Goal: Information Seeking & Learning: Understand process/instructions

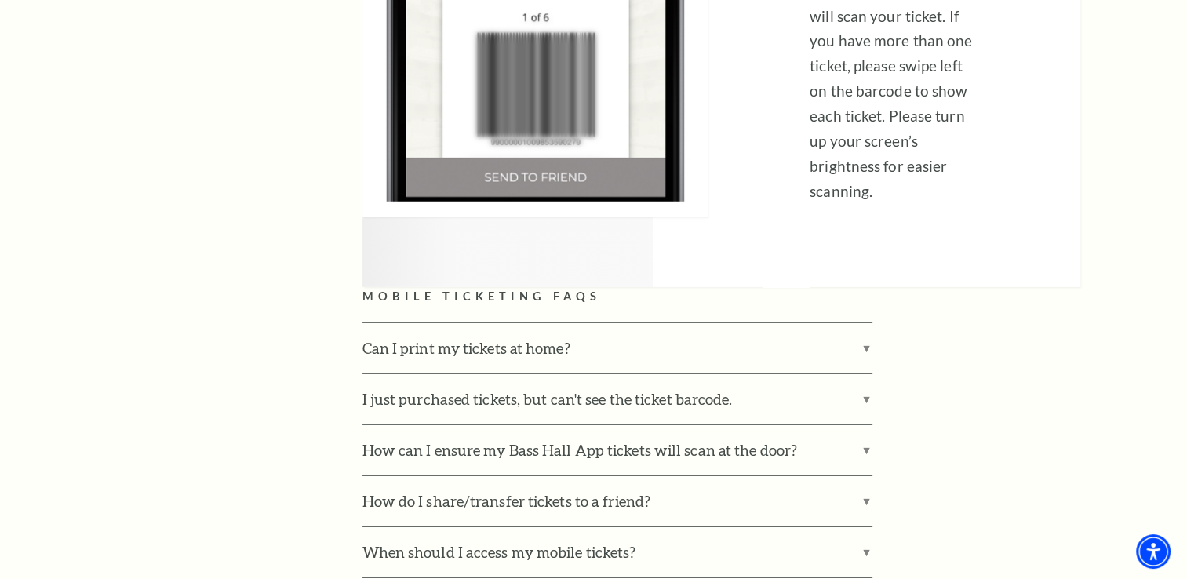
scroll to position [4393, 0]
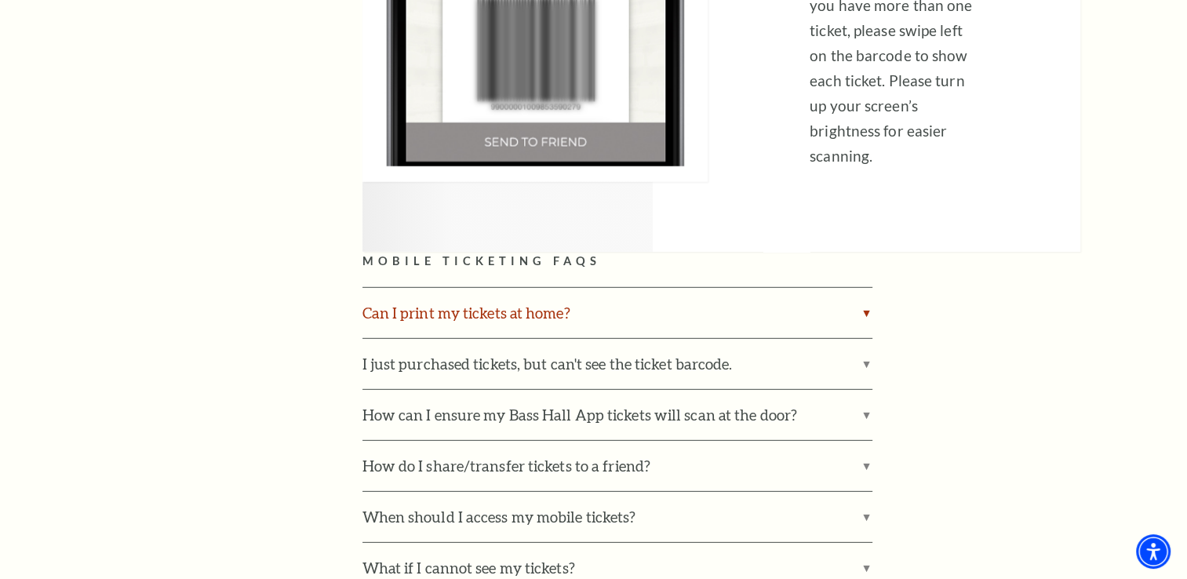
click at [533, 288] on label "Can I print my tickets at home?" at bounding box center [617, 313] width 510 height 50
click at [0, 0] on input "Can I print my tickets at home?" at bounding box center [0, 0] width 0 height 0
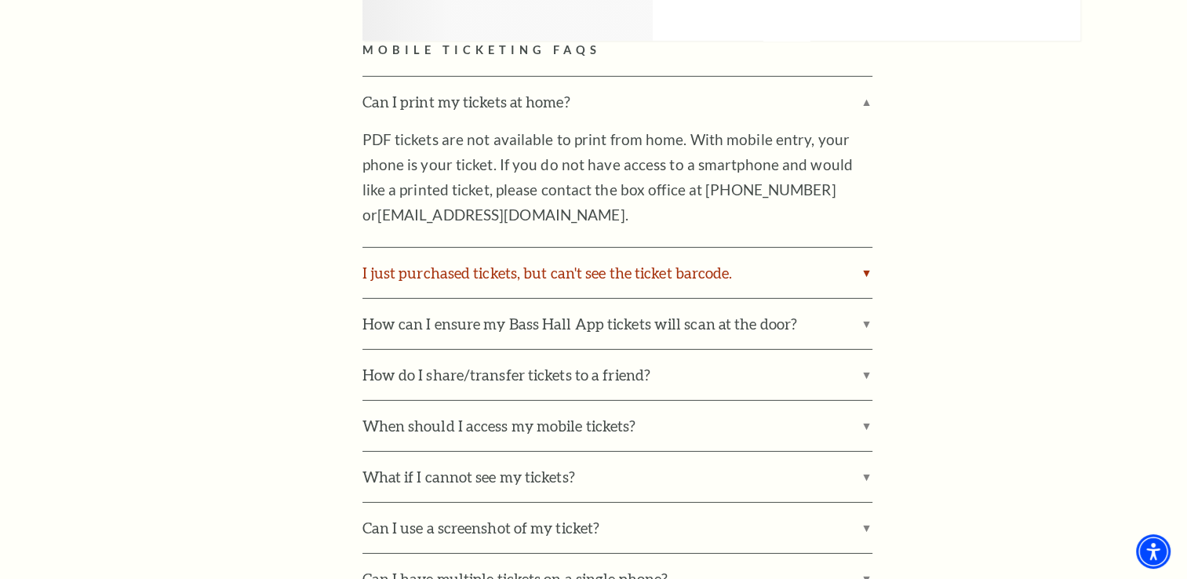
scroll to position [4628, 0]
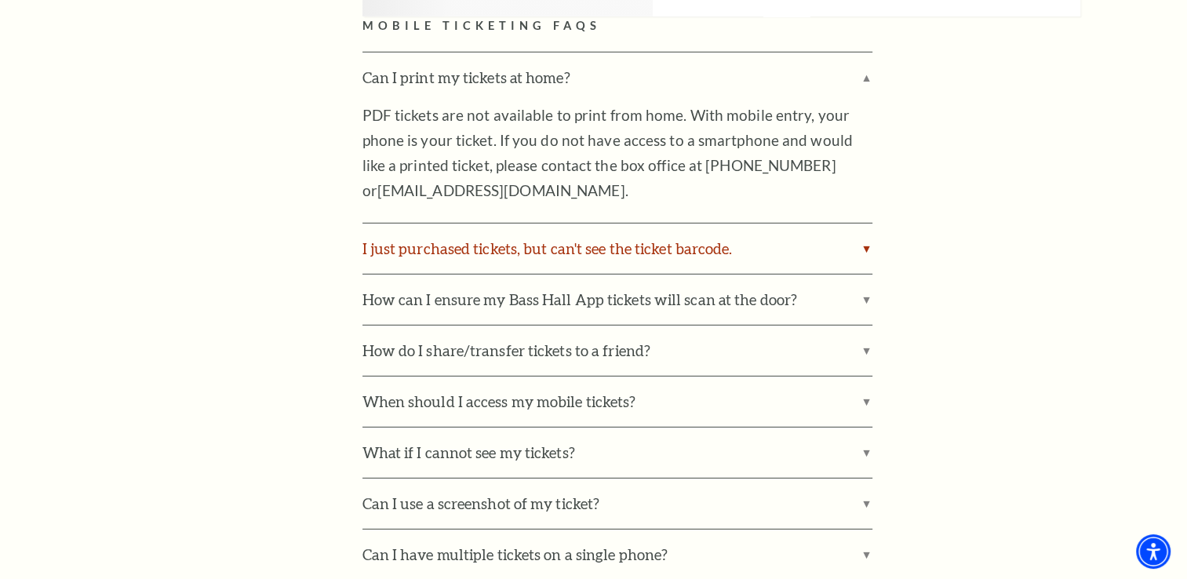
click at [623, 224] on label "I just purchased tickets, but can't see the ticket barcode." at bounding box center [617, 249] width 510 height 50
click at [0, 0] on input "I just purchased tickets, but can't see the ticket barcode." at bounding box center [0, 0] width 0 height 0
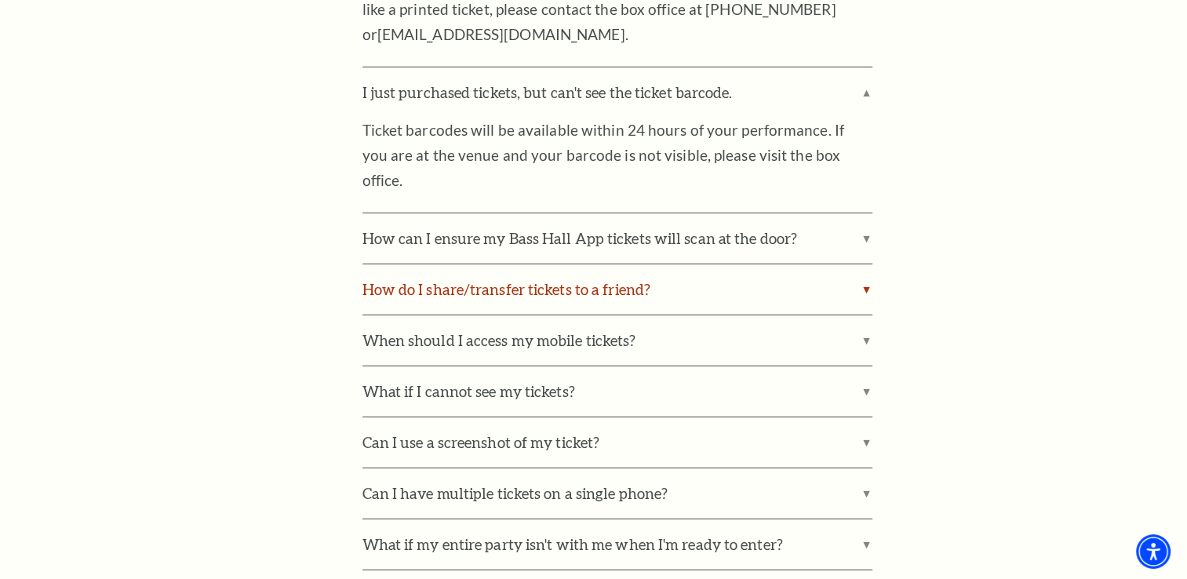
scroll to position [4785, 0]
click at [583, 264] on label "How do I share/transfer tickets to a friend?" at bounding box center [617, 289] width 510 height 50
click at [0, 0] on input "How do I share/transfer tickets to a friend?" at bounding box center [0, 0] width 0 height 0
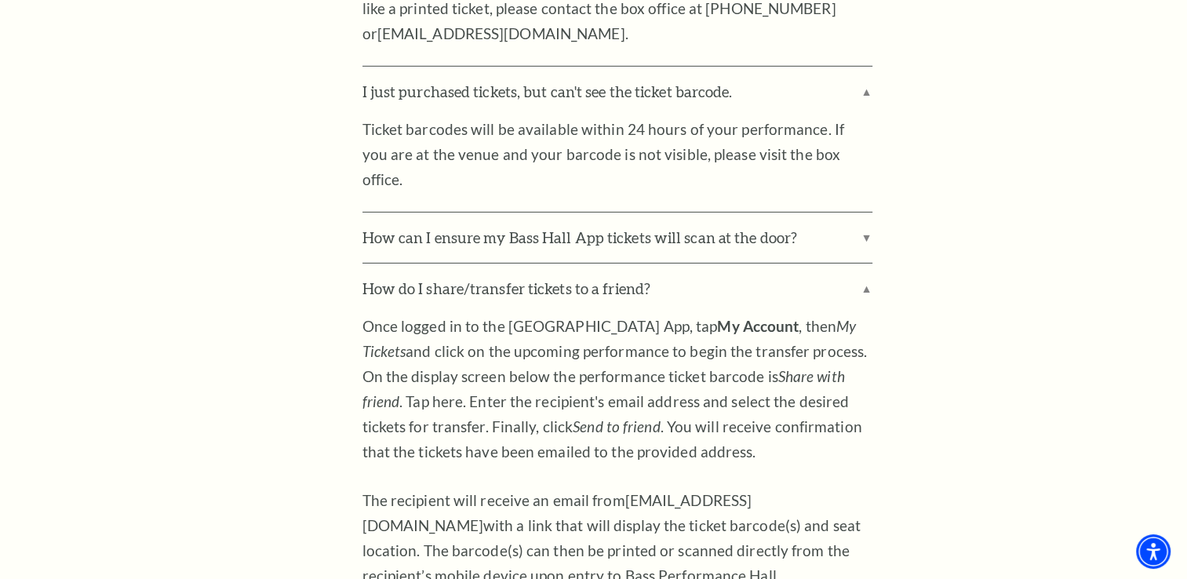
click at [573, 417] on em "Send to friend" at bounding box center [616, 426] width 87 height 18
drag, startPoint x: 544, startPoint y: 292, endPoint x: 750, endPoint y: 337, distance: 211.1
click at [761, 345] on div "Once logged in to the [GEOGRAPHIC_DATA] App, tap My Account , then My Tickets a…" at bounding box center [617, 461] width 510 height 294
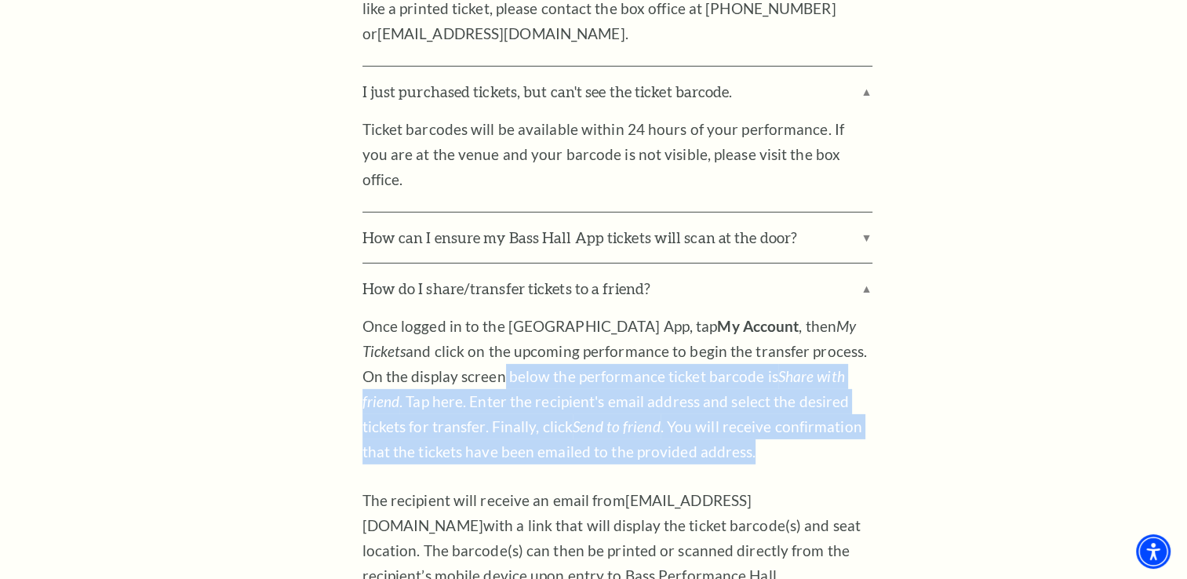
drag, startPoint x: 720, startPoint y: 327, endPoint x: 449, endPoint y: 256, distance: 279.9
click at [449, 314] on p "Once logged in to the [GEOGRAPHIC_DATA] App, tap My Account , then My Tickets a…" at bounding box center [617, 389] width 510 height 151
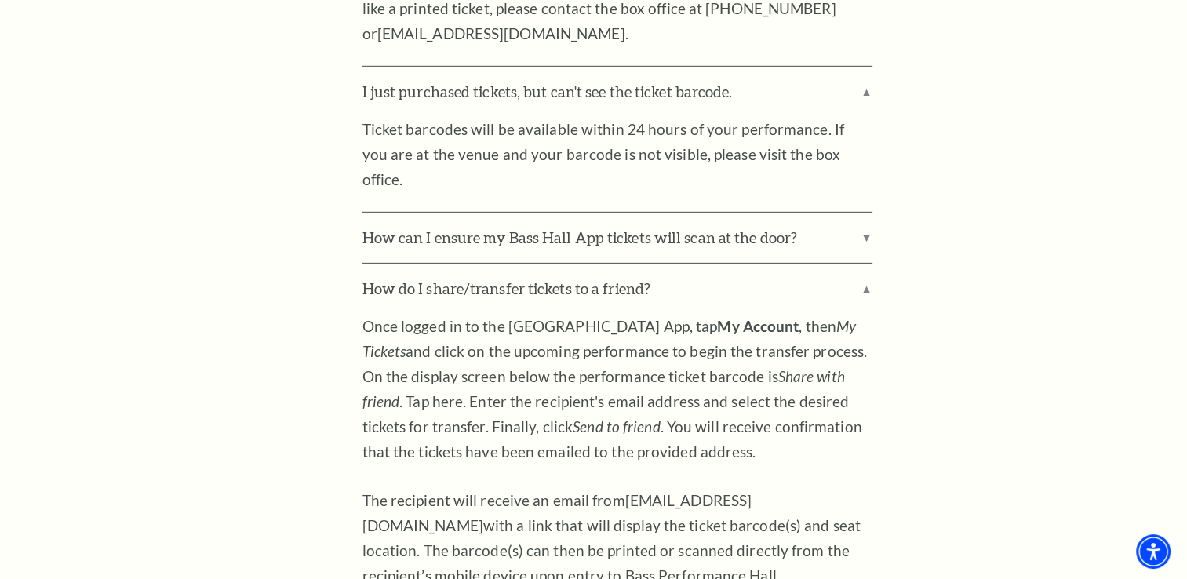
drag, startPoint x: 449, startPoint y: 256, endPoint x: 516, endPoint y: 355, distance: 119.9
click at [516, 355] on div "Once logged in to the [GEOGRAPHIC_DATA] App, tap My Account , then My Tickets a…" at bounding box center [617, 461] width 510 height 294
drag, startPoint x: 516, startPoint y: 355, endPoint x: 365, endPoint y: 197, distance: 219.2
click at [365, 314] on div "Once logged in to the [GEOGRAPHIC_DATA] App, tap My Account , then My Tickets a…" at bounding box center [617, 461] width 510 height 294
drag, startPoint x: 365, startPoint y: 197, endPoint x: 392, endPoint y: 198, distance: 27.5
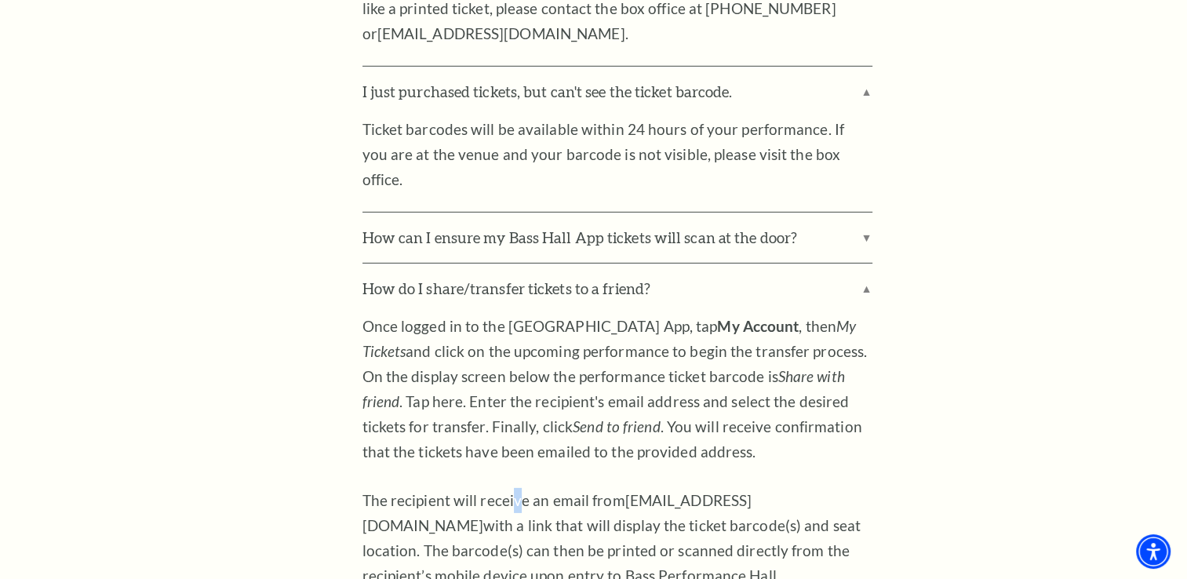
copy div "Once logged in to the [GEOGRAPHIC_DATA] App, tap My Account , then My Tickets a…"
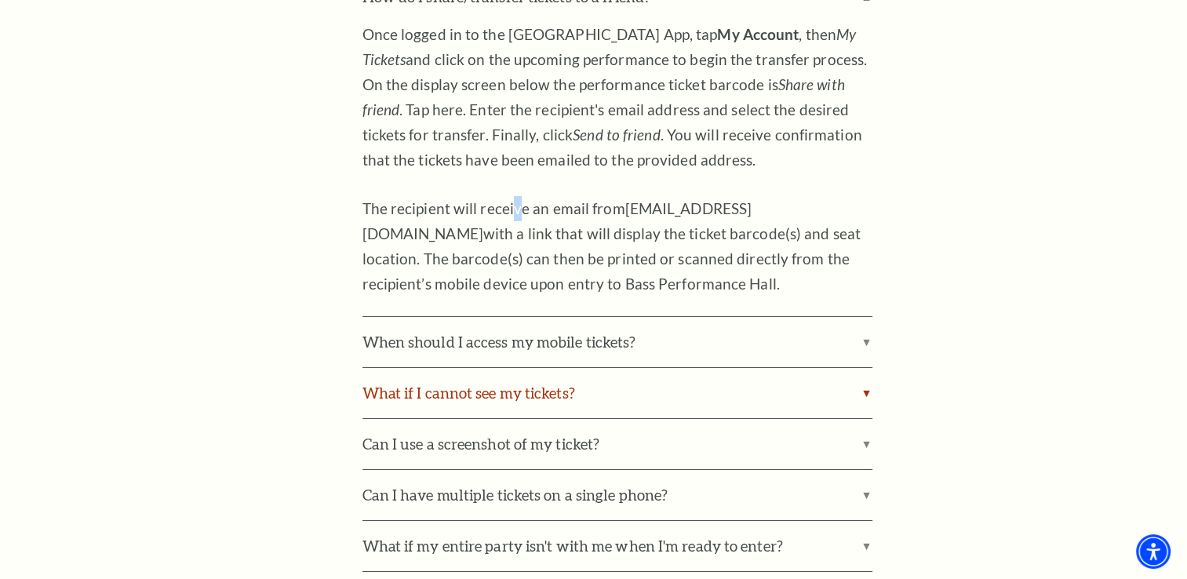
scroll to position [5099, 0]
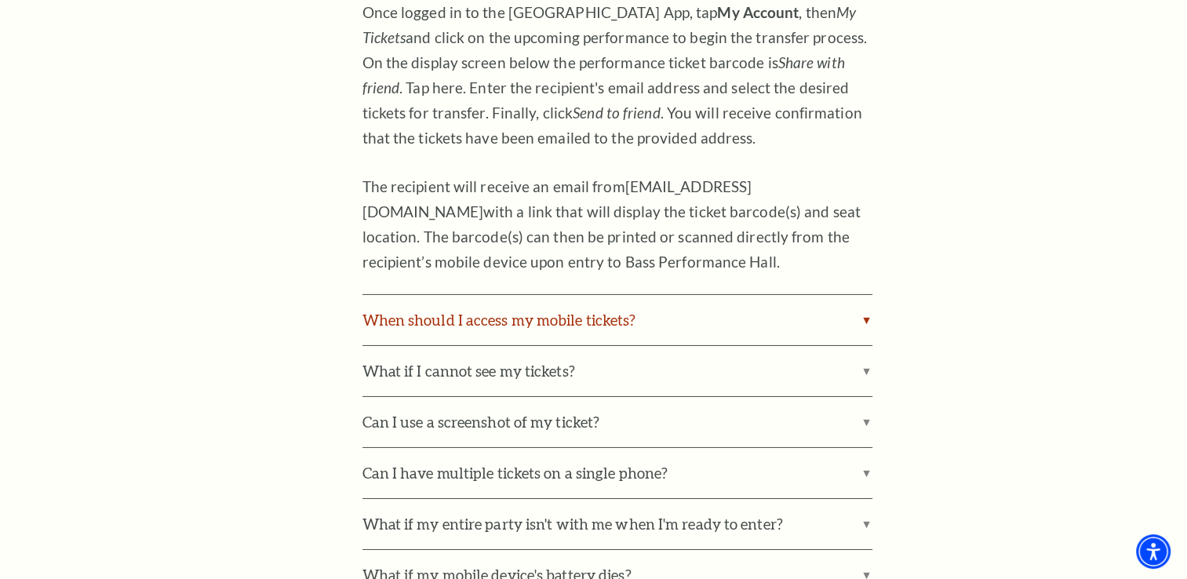
click at [519, 295] on label "When should I access my mobile tickets?" at bounding box center [617, 320] width 510 height 50
click at [0, 0] on input "When should I access my mobile tickets?" at bounding box center [0, 0] width 0 height 0
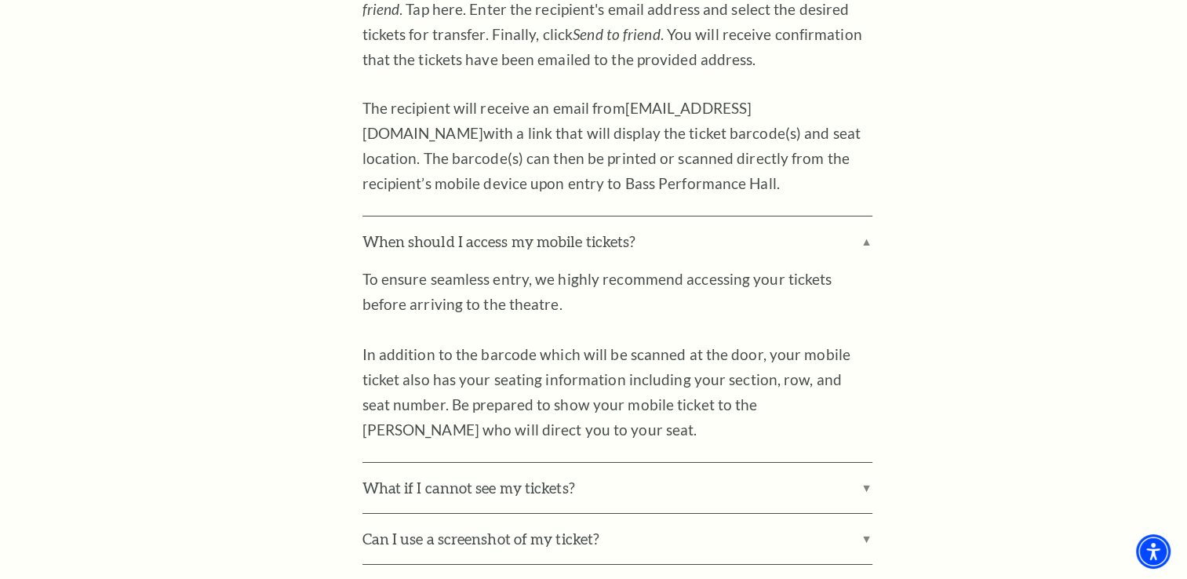
scroll to position [5256, 0]
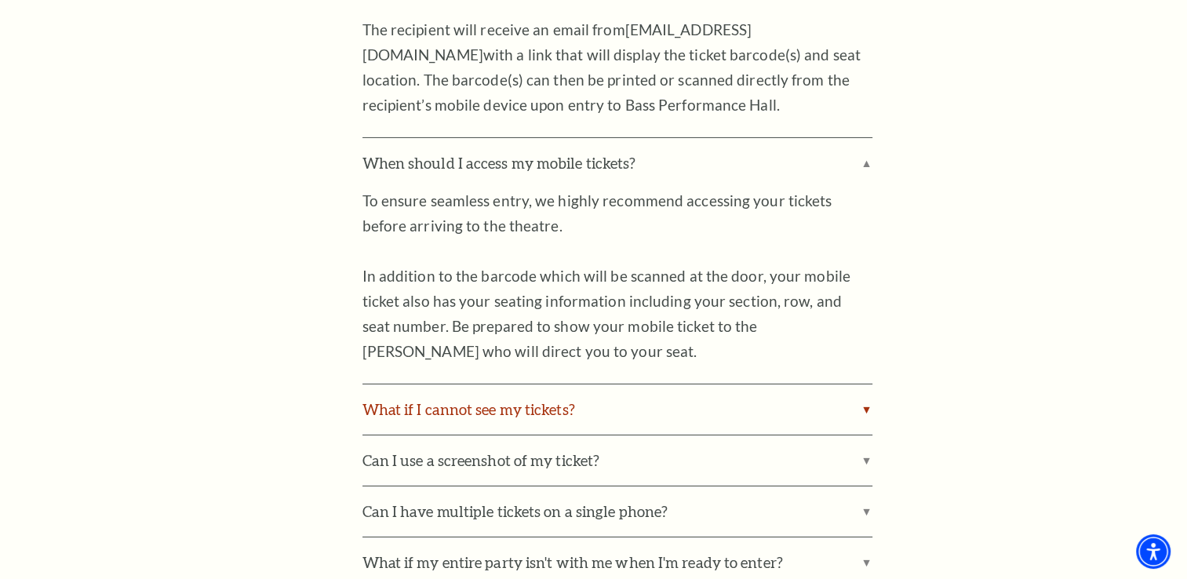
click at [452, 384] on label "What if I cannot see my tickets?" at bounding box center [617, 409] width 510 height 50
click at [0, 0] on input "What if I cannot see my tickets?" at bounding box center [0, 0] width 0 height 0
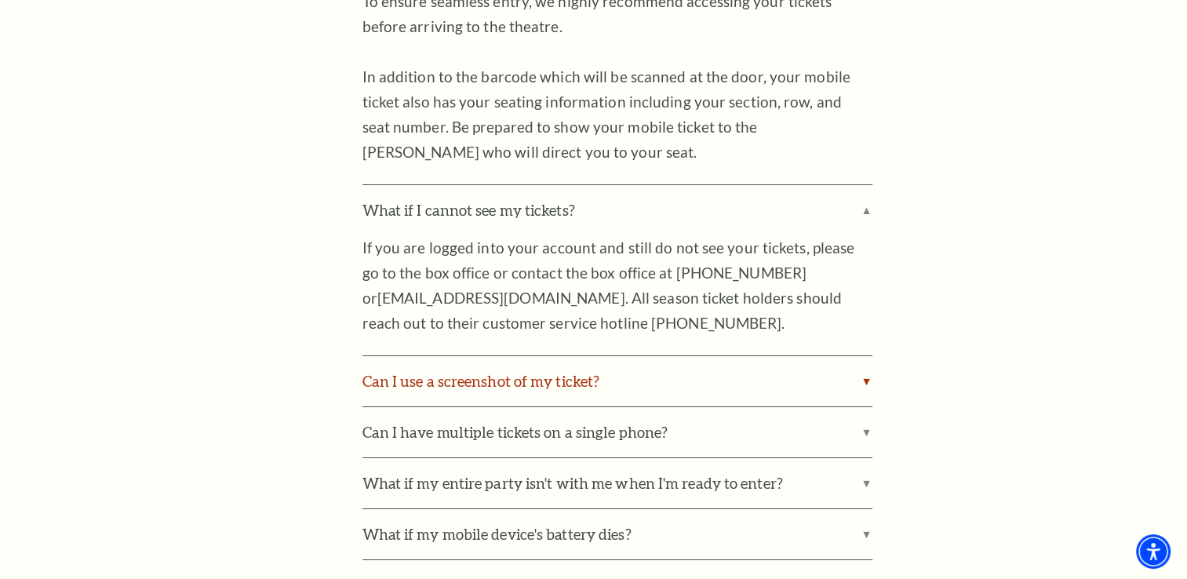
scroll to position [5491, 0]
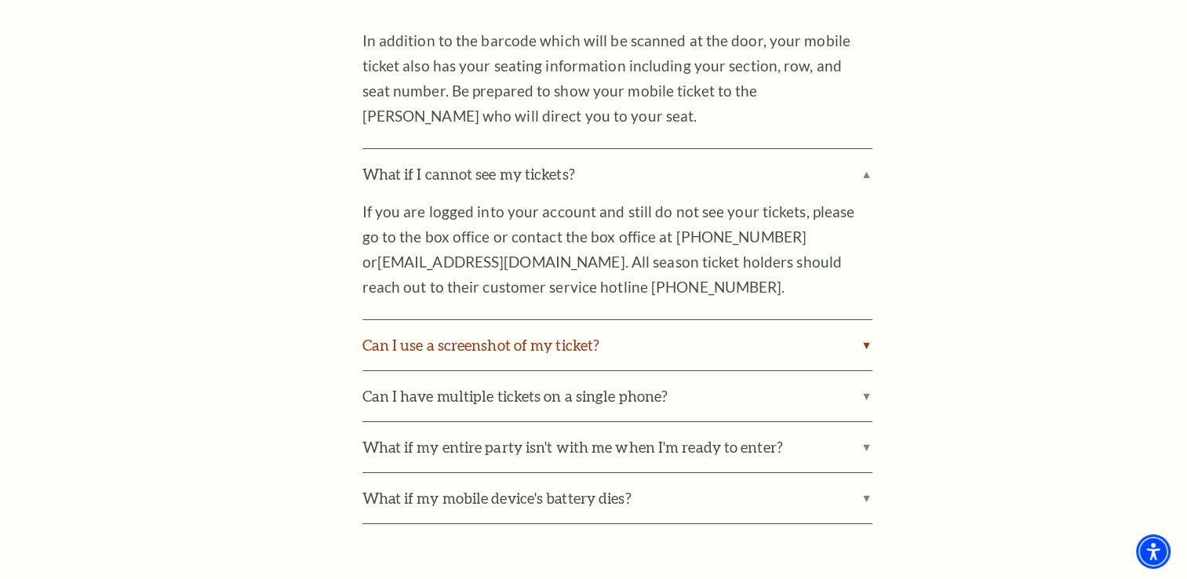
click at [586, 320] on label "Can I use a screenshot of my ticket?" at bounding box center [617, 345] width 510 height 50
click at [0, 0] on input "Can I use a screenshot of my ticket?" at bounding box center [0, 0] width 0 height 0
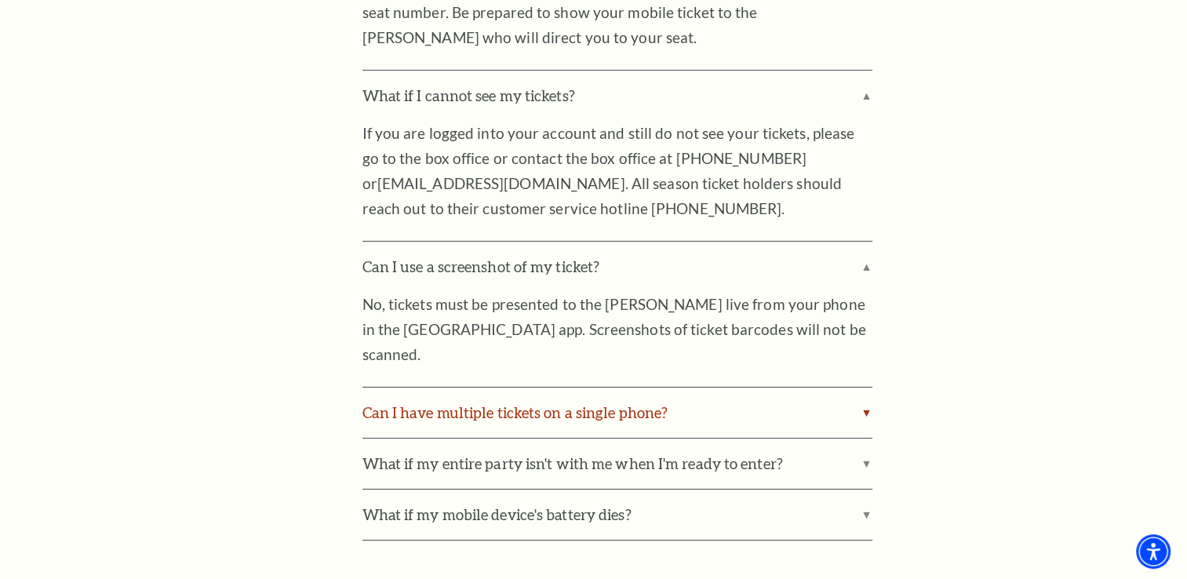
scroll to position [5648, 0]
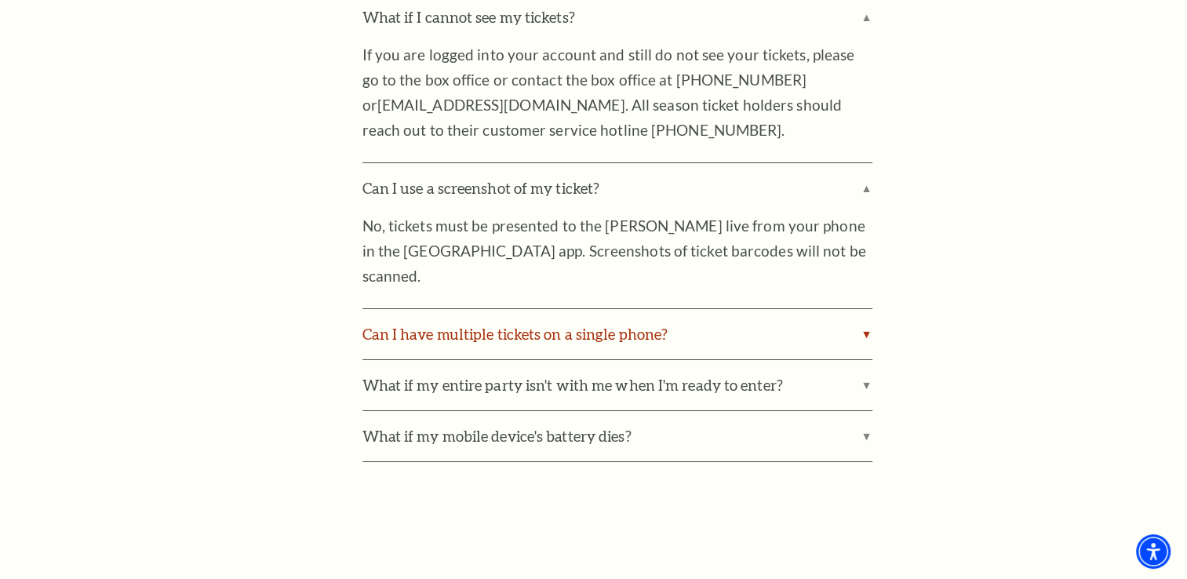
click at [471, 309] on label "Can I have multiple tickets on a single phone?" at bounding box center [617, 334] width 510 height 50
click at [0, 0] on input "Can I have multiple tickets on a single phone?" at bounding box center [0, 0] width 0 height 0
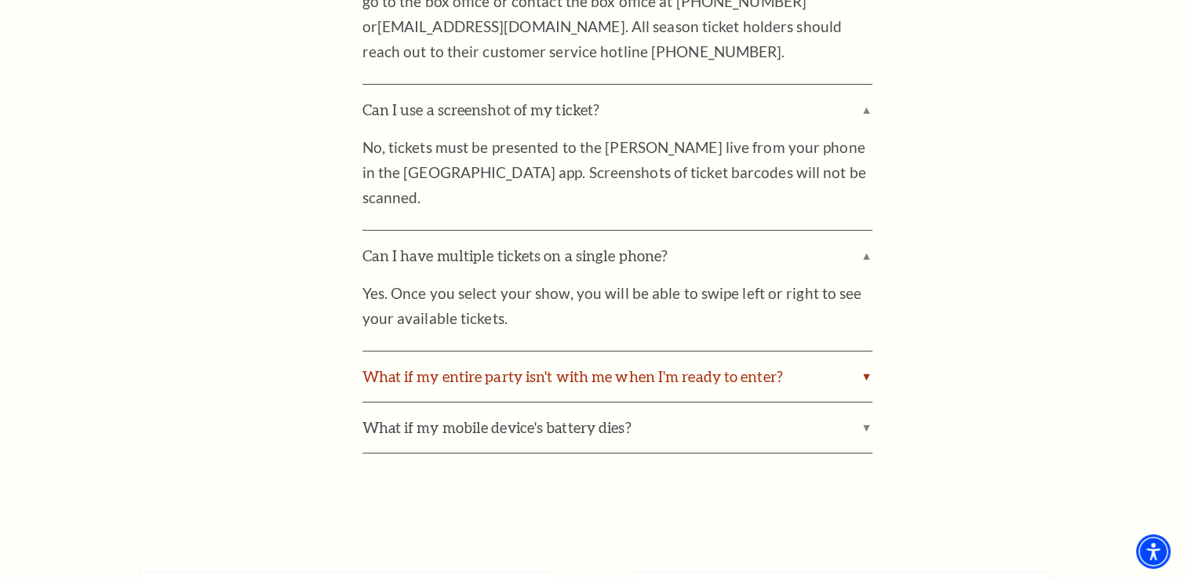
scroll to position [5805, 0]
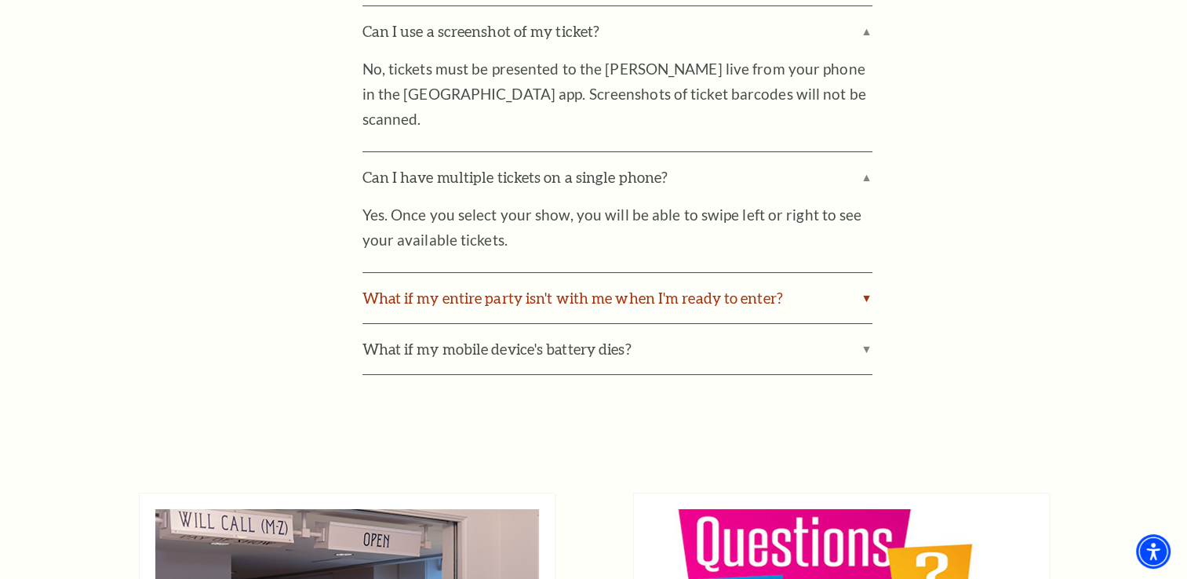
click at [727, 273] on label "What if my entire party isn't with me when I'm ready to enter?" at bounding box center [617, 298] width 510 height 50
click at [0, 0] on input "What if my entire party isn't with me when I'm ready to enter?" at bounding box center [0, 0] width 0 height 0
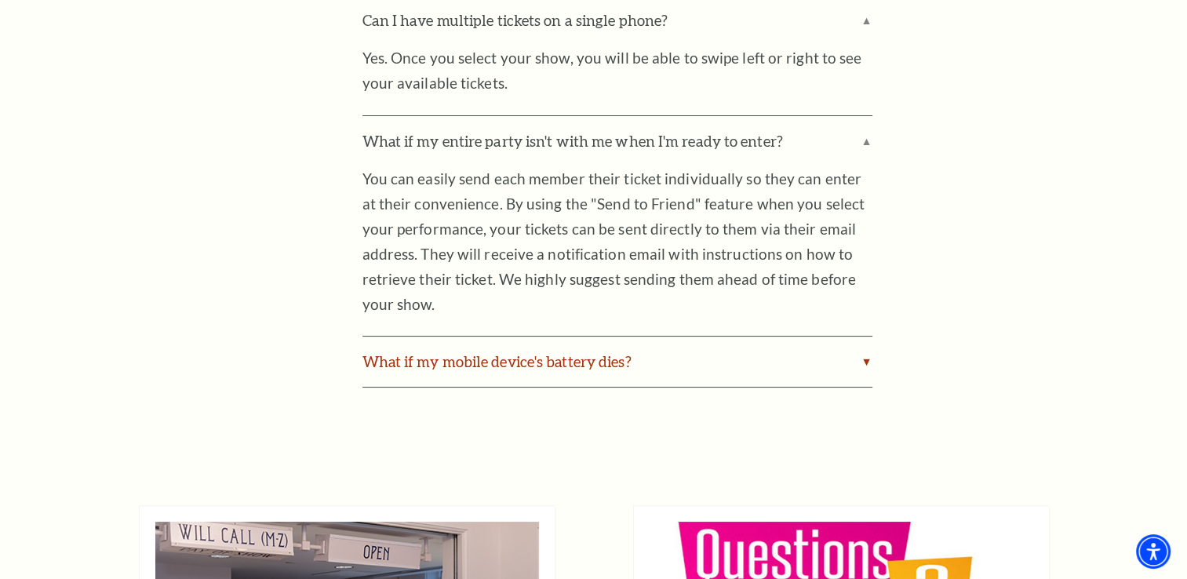
click at [533, 337] on label "What if my mobile device's battery dies?" at bounding box center [617, 362] width 510 height 50
click at [0, 0] on input "What if my mobile device's battery dies?" at bounding box center [0, 0] width 0 height 0
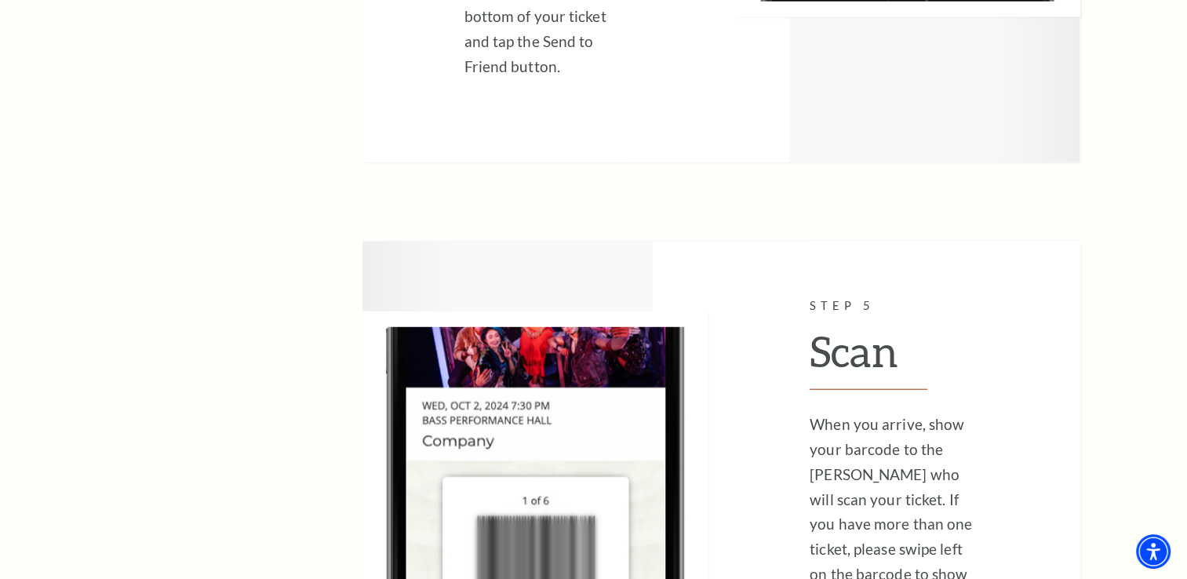
scroll to position [3687, 0]
